Goal: Navigation & Orientation: Find specific page/section

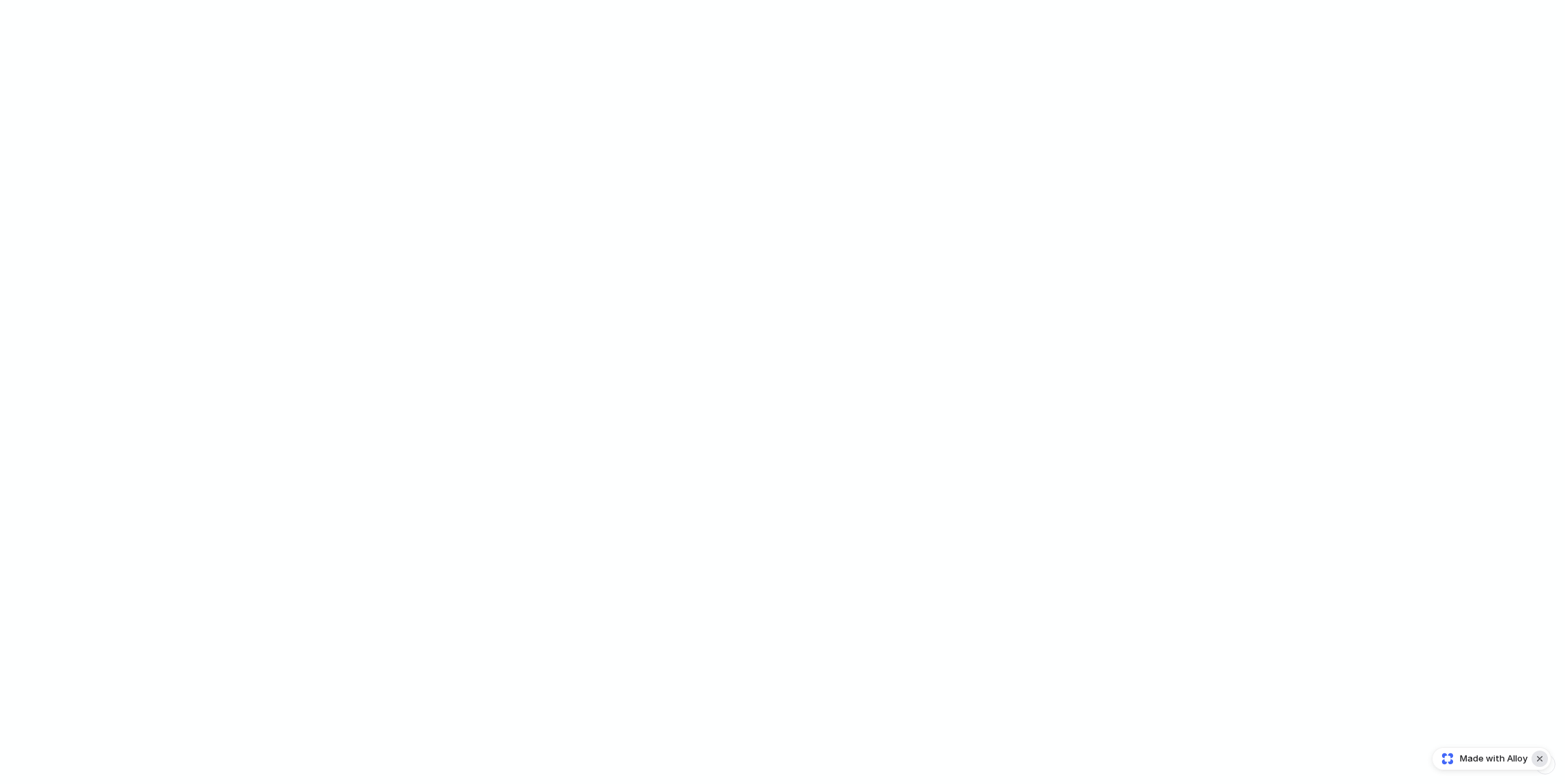
click at [1538, 756] on button "Dismiss watermark" at bounding box center [1539, 759] width 16 height 16
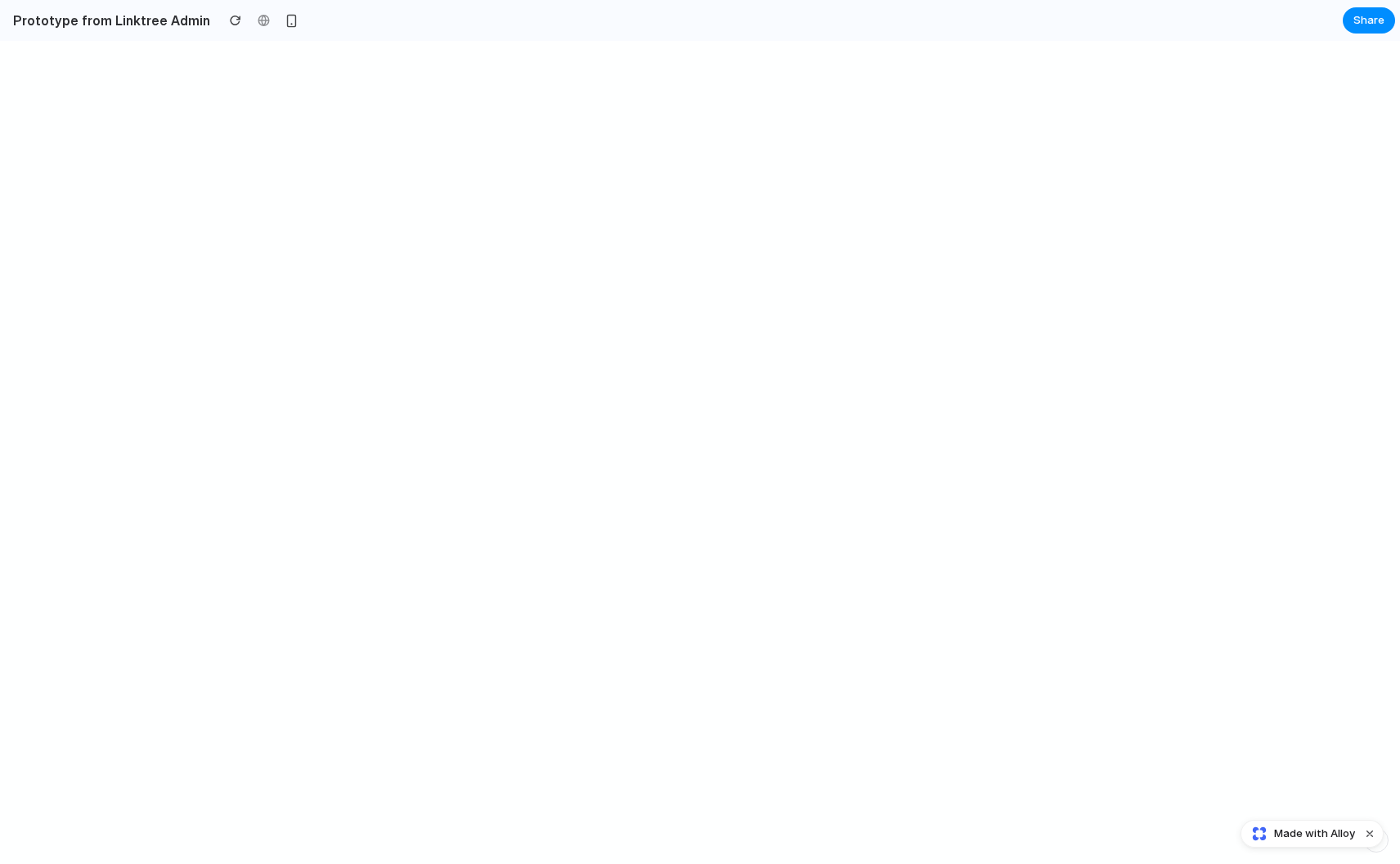
click at [1362, 825] on div "Made with Alloy" at bounding box center [1312, 833] width 144 height 28
click at [1368, 831] on button "Dismiss watermark" at bounding box center [1370, 834] width 19 height 19
